Goal: Transaction & Acquisition: Purchase product/service

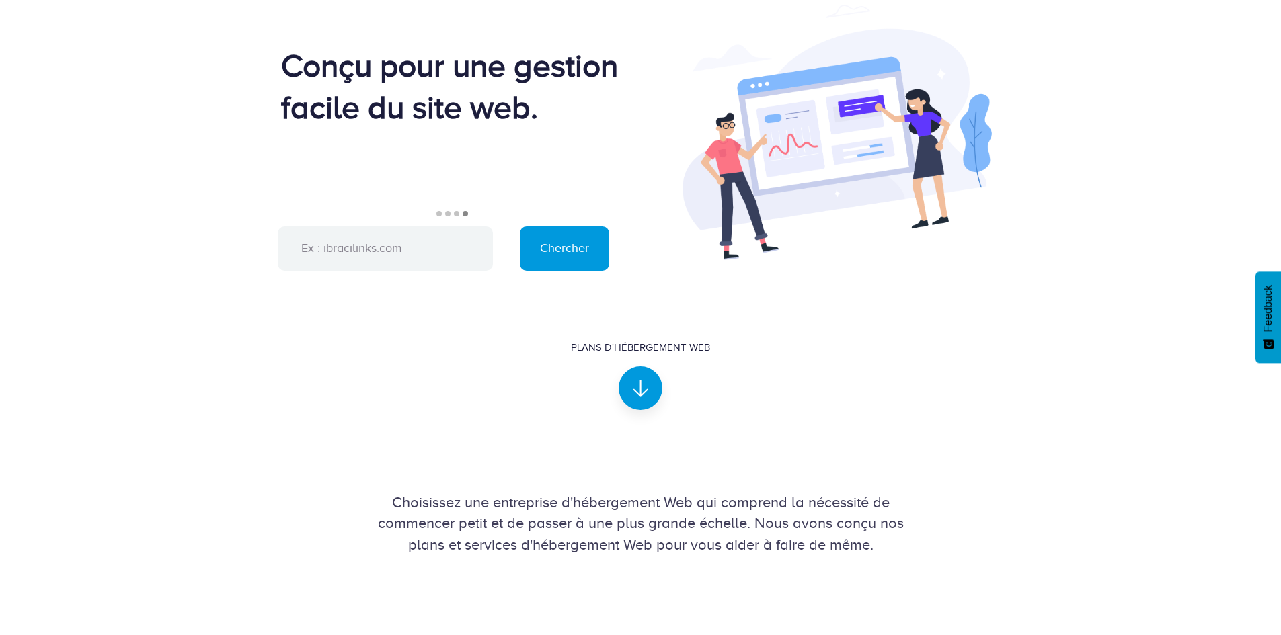
scroll to position [336, 0]
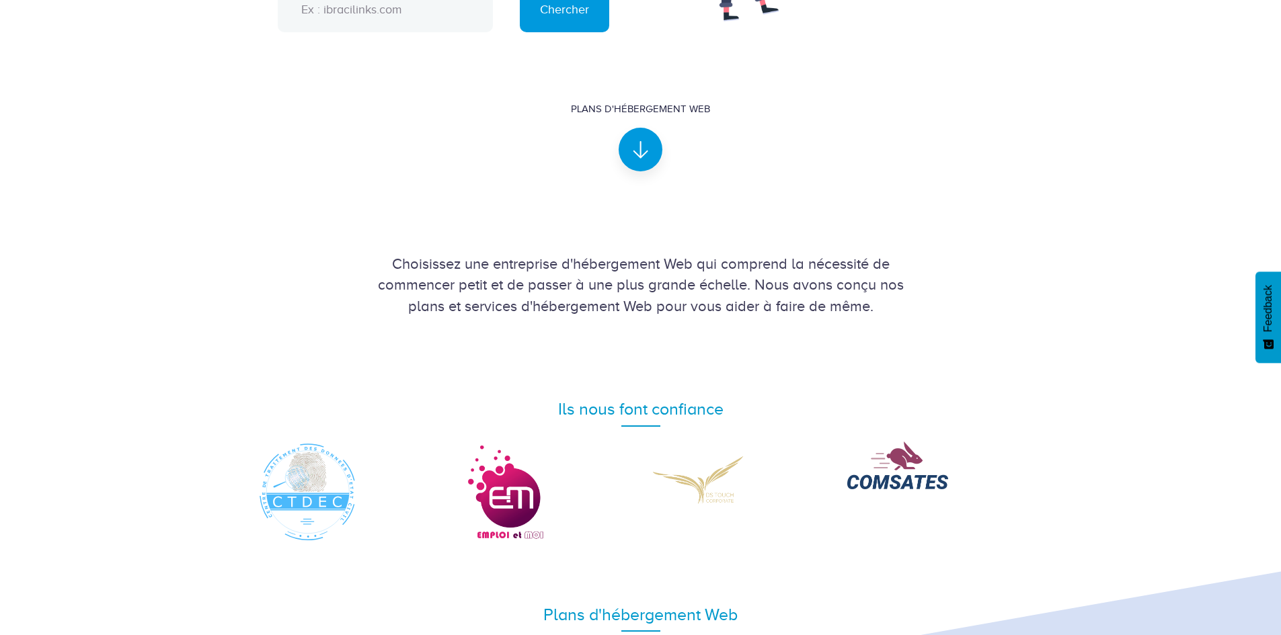
click at [327, 11] on input "text" at bounding box center [385, 10] width 215 height 44
type input "[DOMAIN_NAME]"
click at [562, 18] on input "Chercher" at bounding box center [564, 10] width 89 height 44
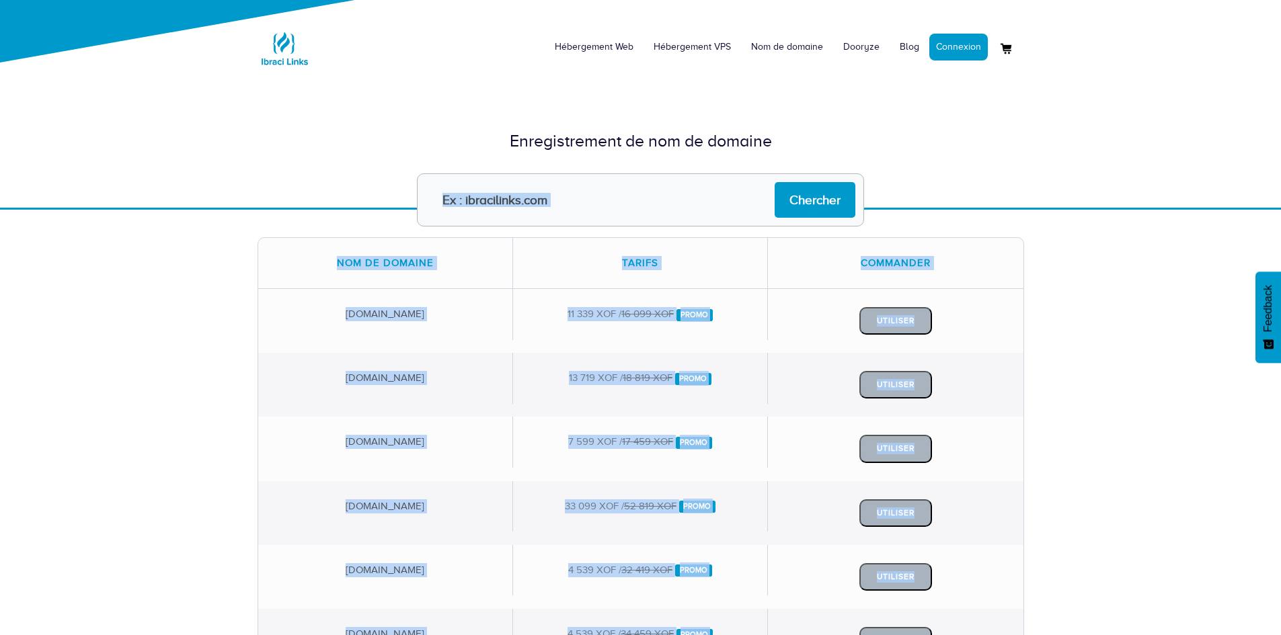
click at [234, 190] on div "Hébergement Web Hébergement VPS Nom de domaine Dooryze Blog Connexion" at bounding box center [640, 529] width 1281 height 1058
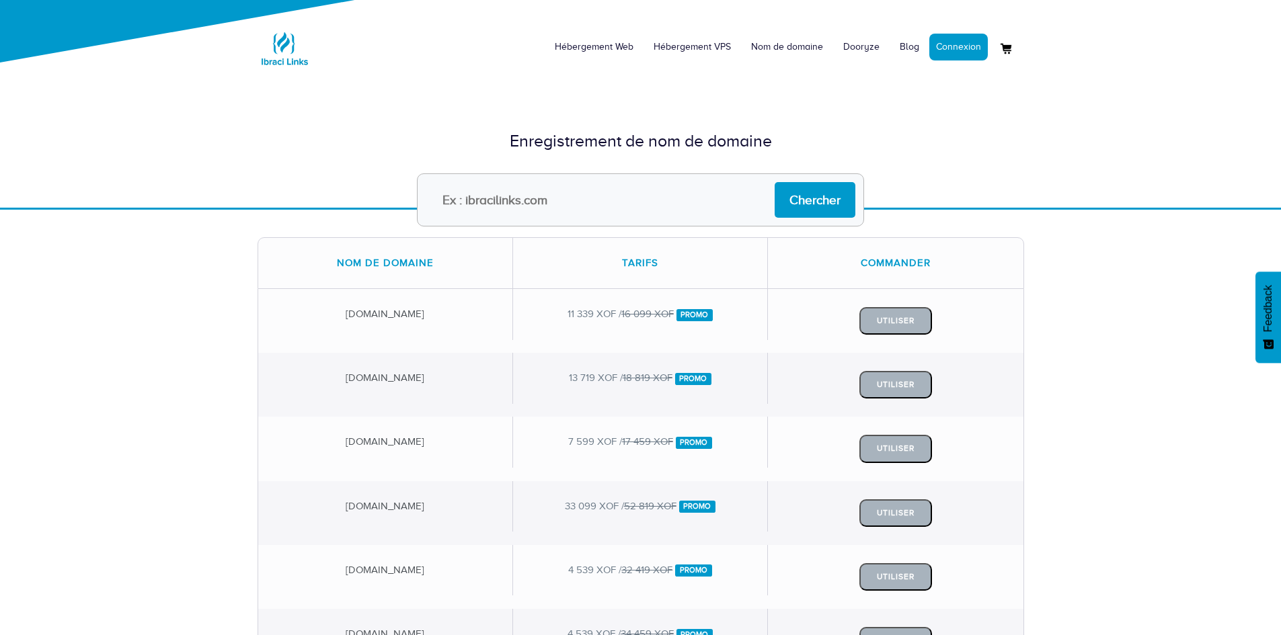
drag, startPoint x: 277, startPoint y: 194, endPoint x: 268, endPoint y: 189, distance: 10.8
click at [270, 191] on form "Chercher" at bounding box center [640, 199] width 787 height 53
drag, startPoint x: 632, startPoint y: 497, endPoint x: 684, endPoint y: 603, distance: 117.6
click at [644, 553] on div "Nom de domaine Tarifs Commander [DOMAIN_NAME] 11 339 XOF / 16 099 XOF Promo" at bounding box center [640, 647] width 766 height 820
click at [533, 199] on input "text" at bounding box center [640, 199] width 447 height 53
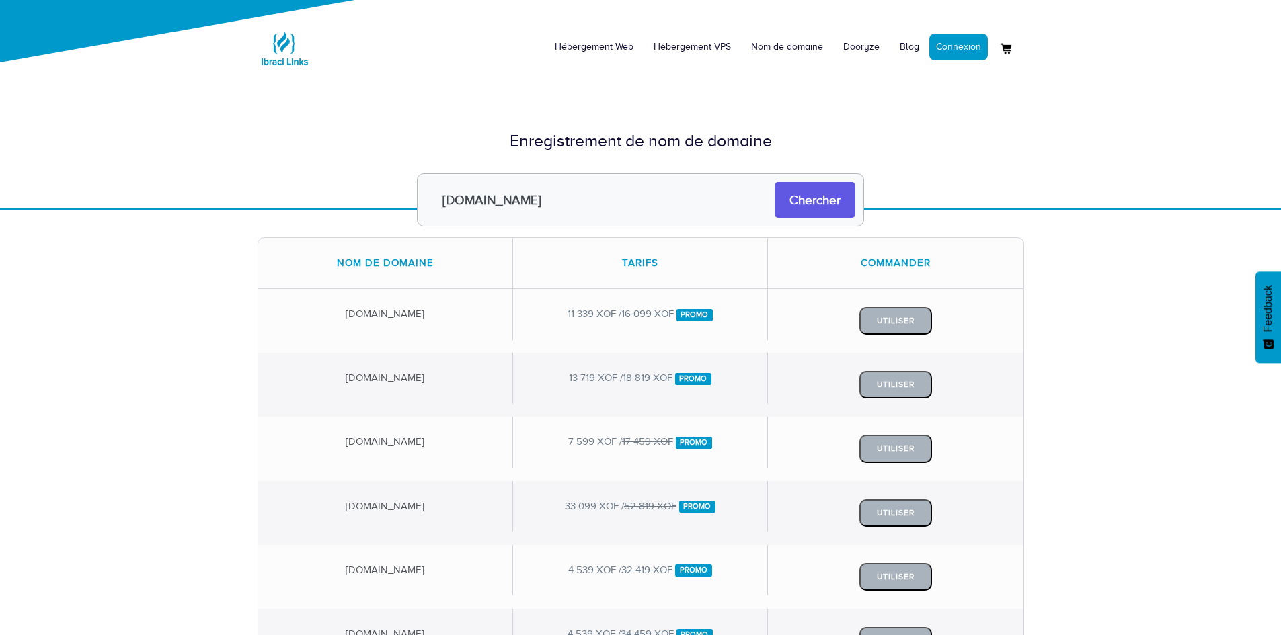
type input "[DOMAIN_NAME]"
click at [835, 192] on input "Chercher" at bounding box center [814, 200] width 81 height 36
